Goal: Transaction & Acquisition: Register for event/course

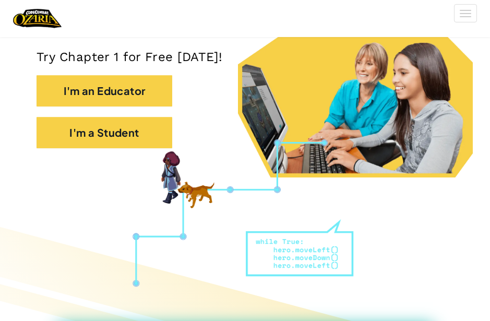
click at [108, 127] on button "I'm a Student" at bounding box center [105, 132] width 136 height 31
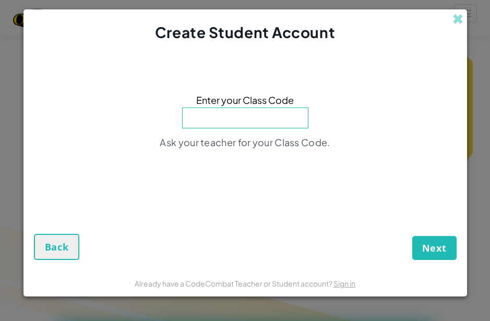
click at [39, 270] on form "Enter your Class Code Ask your teacher for your Class Code. Next Back" at bounding box center [244, 156] width 443 height 227
click at [43, 259] on button "Back" at bounding box center [57, 247] width 46 height 26
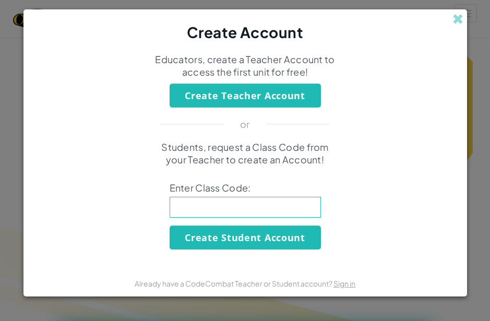
click at [188, 249] on button "Create Student Account" at bounding box center [245, 237] width 151 height 24
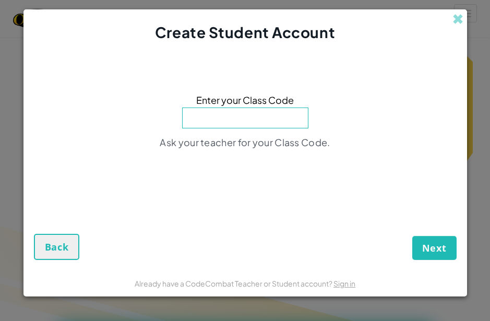
click at [455, 25] on span at bounding box center [457, 19] width 11 height 11
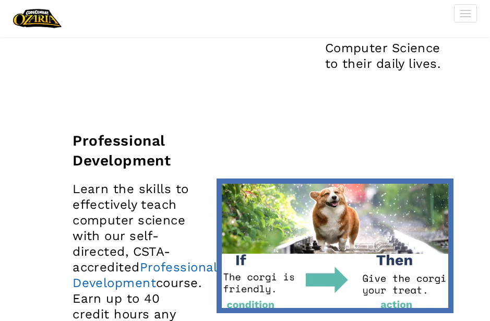
scroll to position [1792, 0]
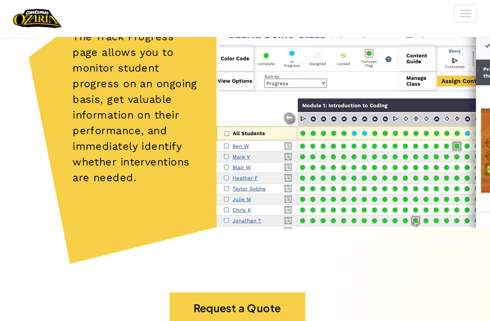
click at [470, 14] on span at bounding box center [465, 13] width 11 height 1
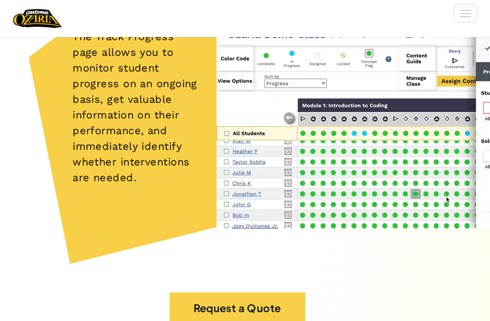
scroll to position [4442, 0]
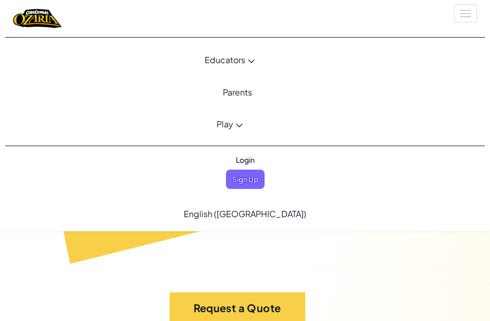
click at [257, 158] on span "Login" at bounding box center [245, 159] width 31 height 19
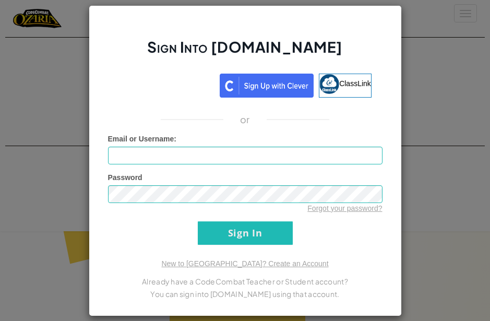
click at [192, 95] on div "Sign in with Google. Opens in new tab" at bounding box center [166, 84] width 96 height 23
